Goal: Connect with others: Participate in discussion

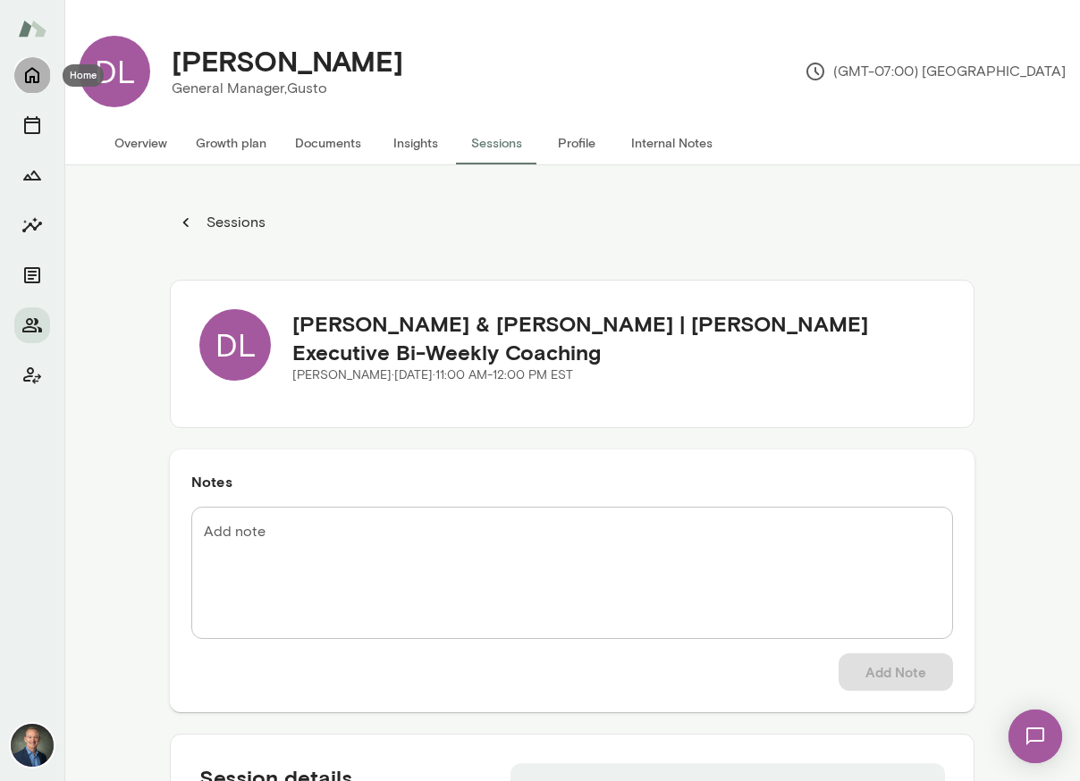
click at [31, 80] on icon "Home" at bounding box center [31, 74] width 21 height 21
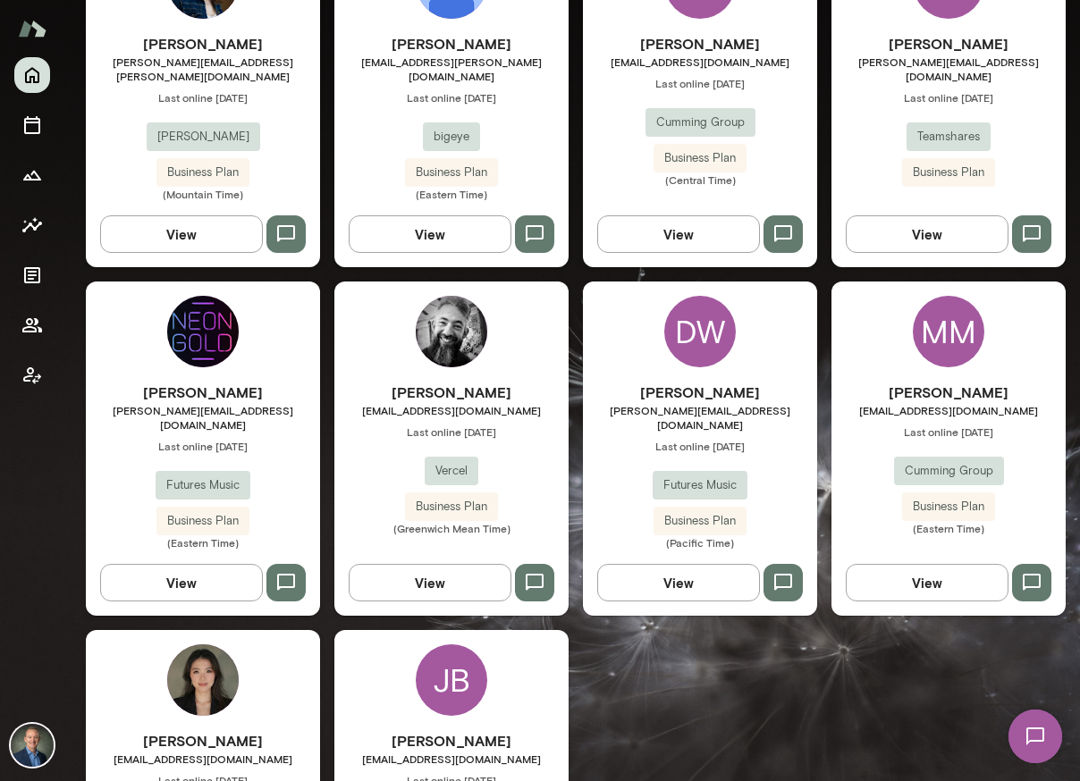
scroll to position [1671, 0]
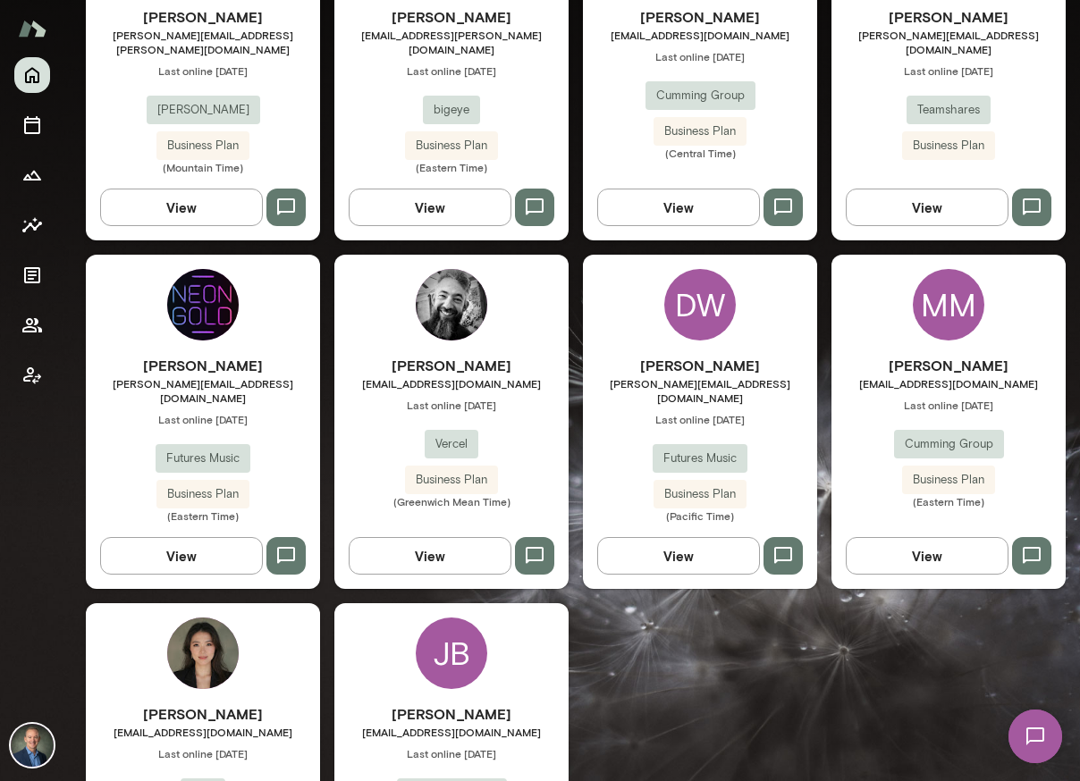
click at [398, 304] on div "[PERSON_NAME] [PERSON_NAME][EMAIL_ADDRESS][DOMAIN_NAME] Last online [DATE] Verc…" at bounding box center [451, 422] width 234 height 334
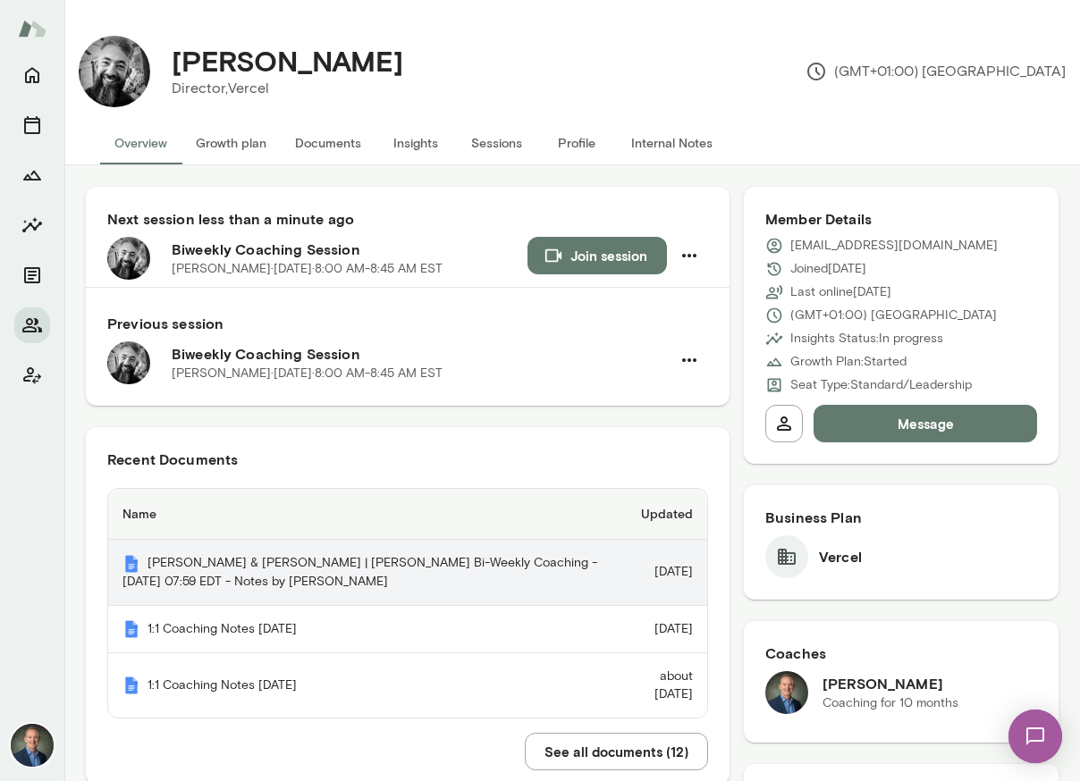
click at [325, 573] on th "[PERSON_NAME] & [PERSON_NAME] | [PERSON_NAME] Bi-Weekly Coaching - [DATE] 07:59…" at bounding box center [360, 573] width 505 height 66
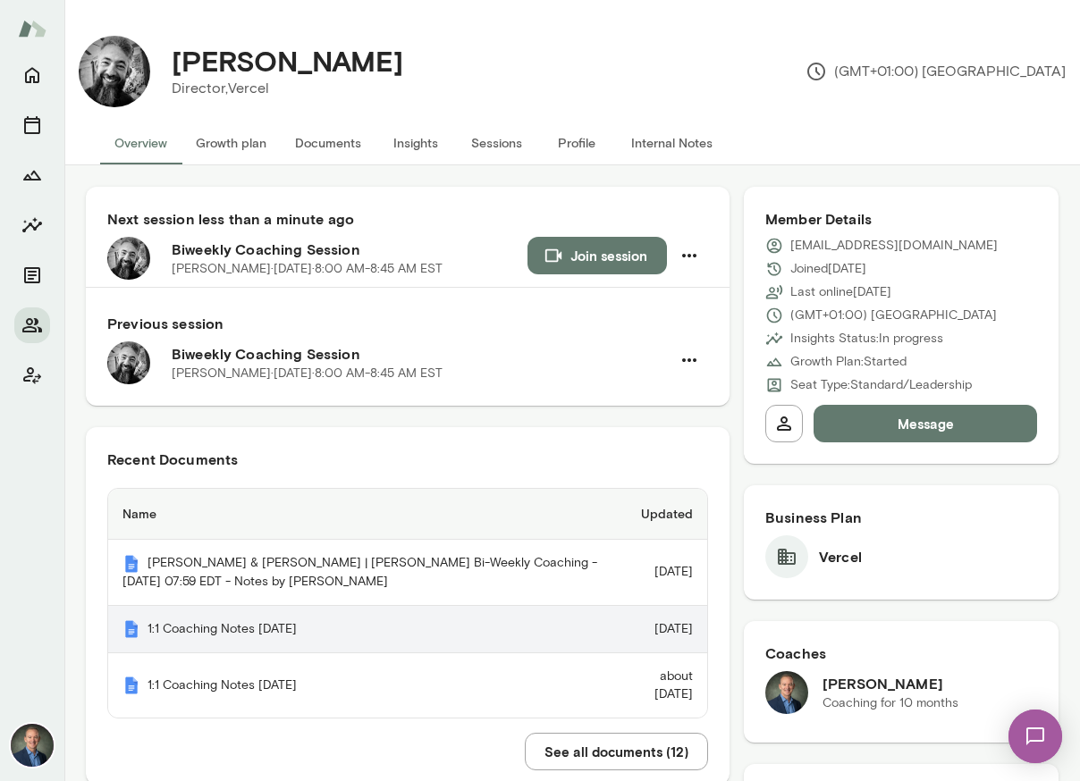
click at [283, 629] on th "1:1 Coaching Notes [DATE]" at bounding box center [360, 630] width 505 height 48
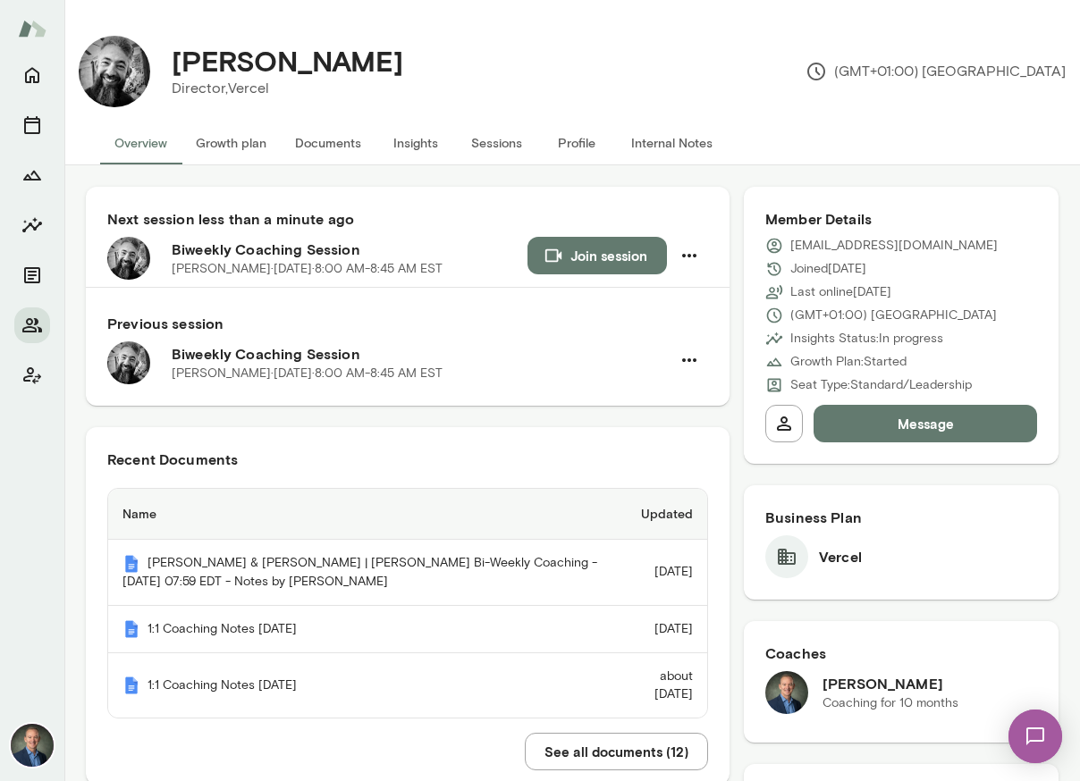
click at [568, 256] on button "Join session" at bounding box center [596, 256] width 139 height 38
